Goal: Task Accomplishment & Management: Manage account settings

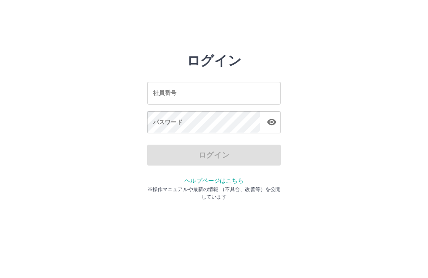
click at [199, 96] on input "社員番号" at bounding box center [214, 93] width 134 height 22
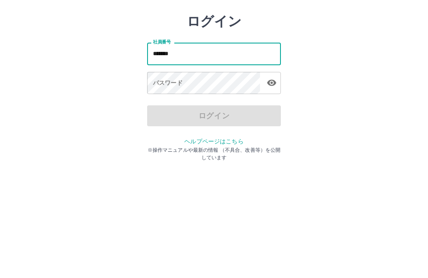
type input "*******"
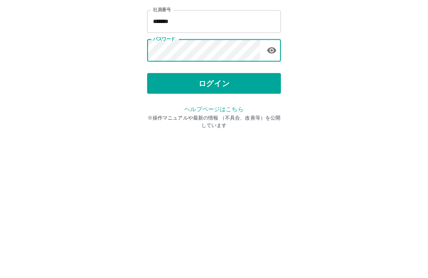
click at [218, 145] on button "ログイン" at bounding box center [214, 155] width 134 height 21
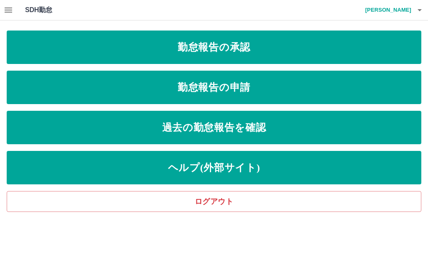
click at [9, 18] on button "button" at bounding box center [8, 10] width 17 height 20
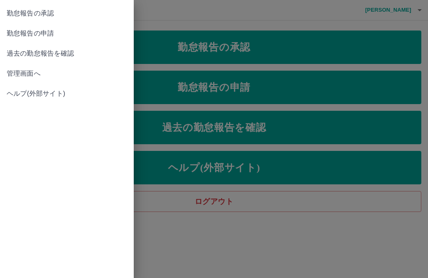
click at [27, 81] on link "管理画面へ" at bounding box center [67, 74] width 134 height 20
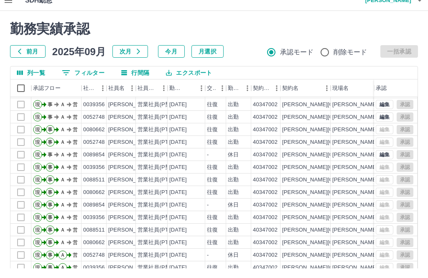
scroll to position [48, 0]
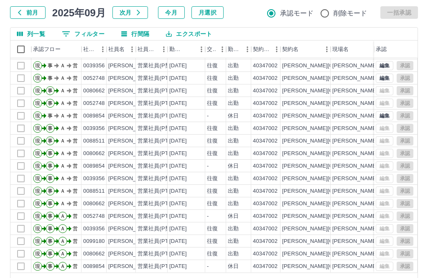
click at [328, 277] on body "SDH勤怠 [PERSON_NAME] 勤務実績承認 前月 [DATE] 次月 今月 月選択 承認モード 削除モード 一括承認 列一覧 0 フィルター 行間隔…" at bounding box center [214, 128] width 428 height 353
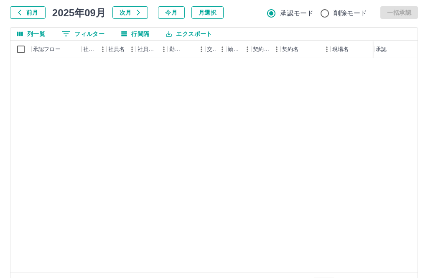
type input "****"
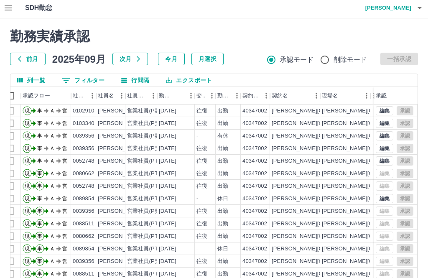
scroll to position [0, 0]
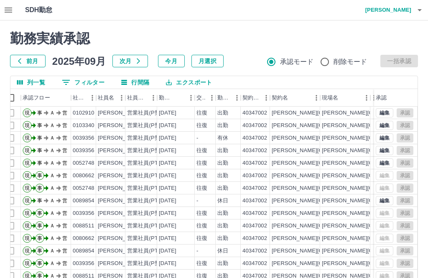
click at [426, 4] on button "button" at bounding box center [419, 10] width 17 height 20
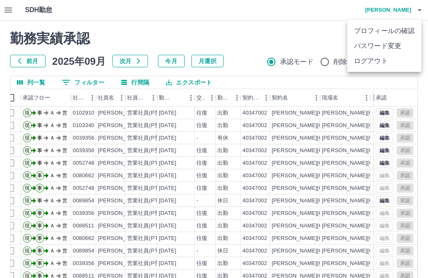
click at [367, 59] on li "ログアウト" at bounding box center [384, 60] width 74 height 15
